Goal: Find specific page/section: Find specific page/section

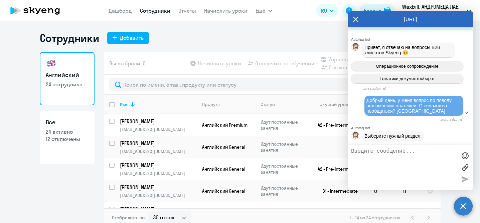
select select "30"
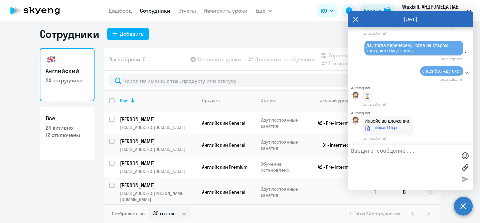
click at [356, 21] on icon at bounding box center [355, 19] width 5 height 16
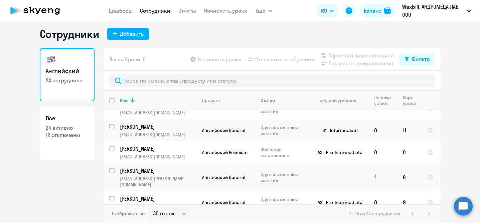
scroll to position [44, 0]
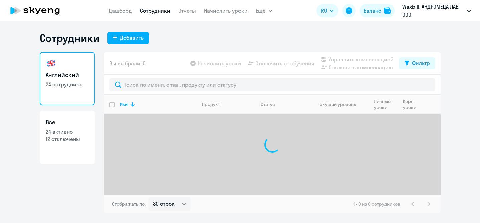
select select "30"
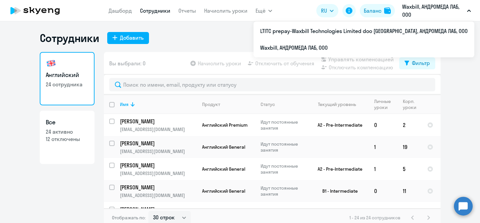
click at [468, 11] on icon "button" at bounding box center [468, 11] width 3 height 2
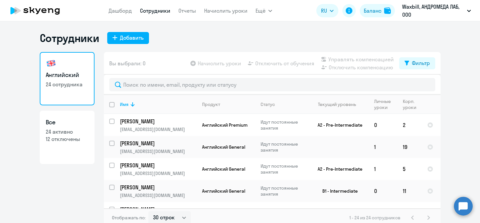
click at [467, 9] on button "Waxbill, АНДРОМЕДА ЛАБ, ООО" at bounding box center [436, 11] width 75 height 16
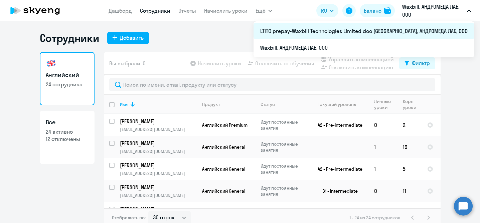
click at [400, 33] on li "LTITC prepay-Waxbill Technologies Limited doo [GEOGRAPHIC_DATA], АНДРОМЕДА ЛАБ,…" at bounding box center [363, 31] width 221 height 17
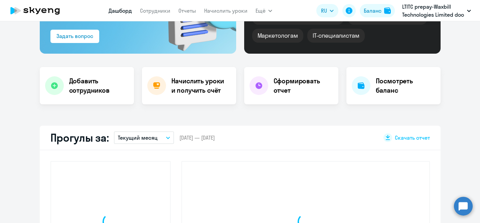
select select "30"
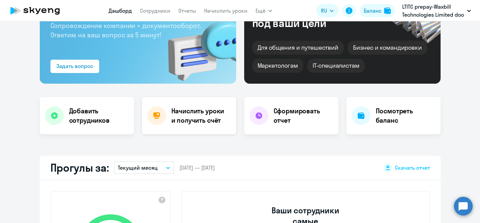
scroll to position [54, 0]
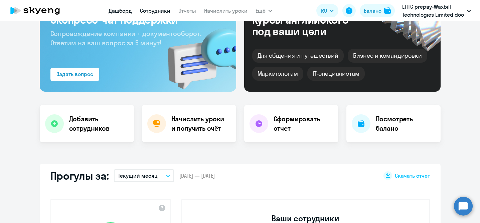
click at [154, 9] on link "Сотрудники" at bounding box center [155, 10] width 30 height 7
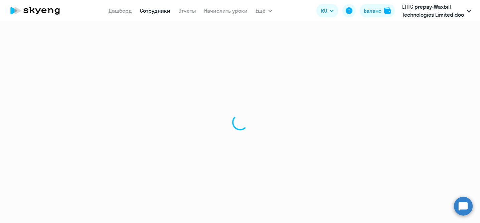
select select "30"
